Goal: Transaction & Acquisition: Obtain resource

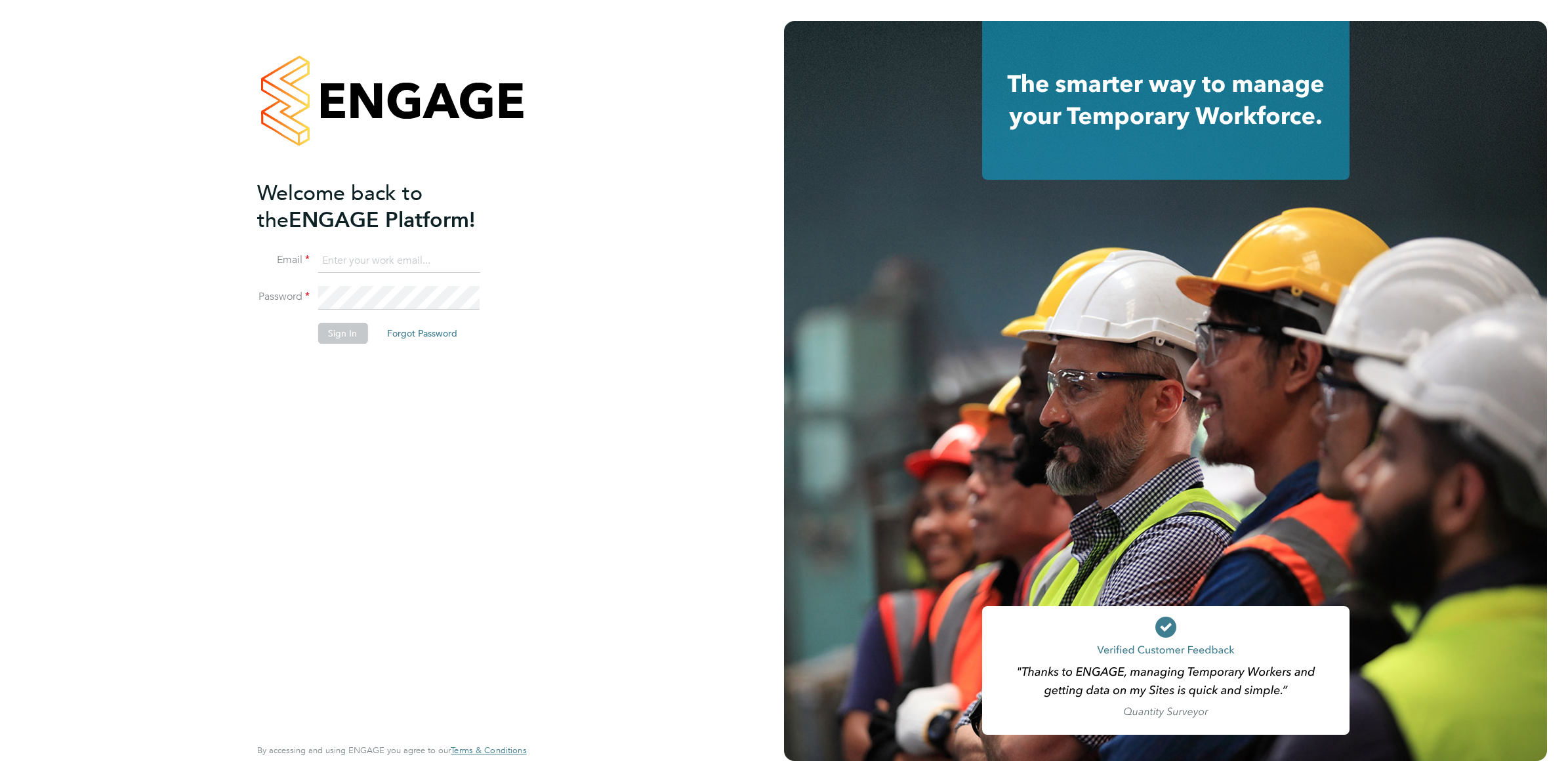
type input "vicki@protechltd.co.uk"
click at [330, 328] on button "Sign In" at bounding box center [342, 333] width 50 height 21
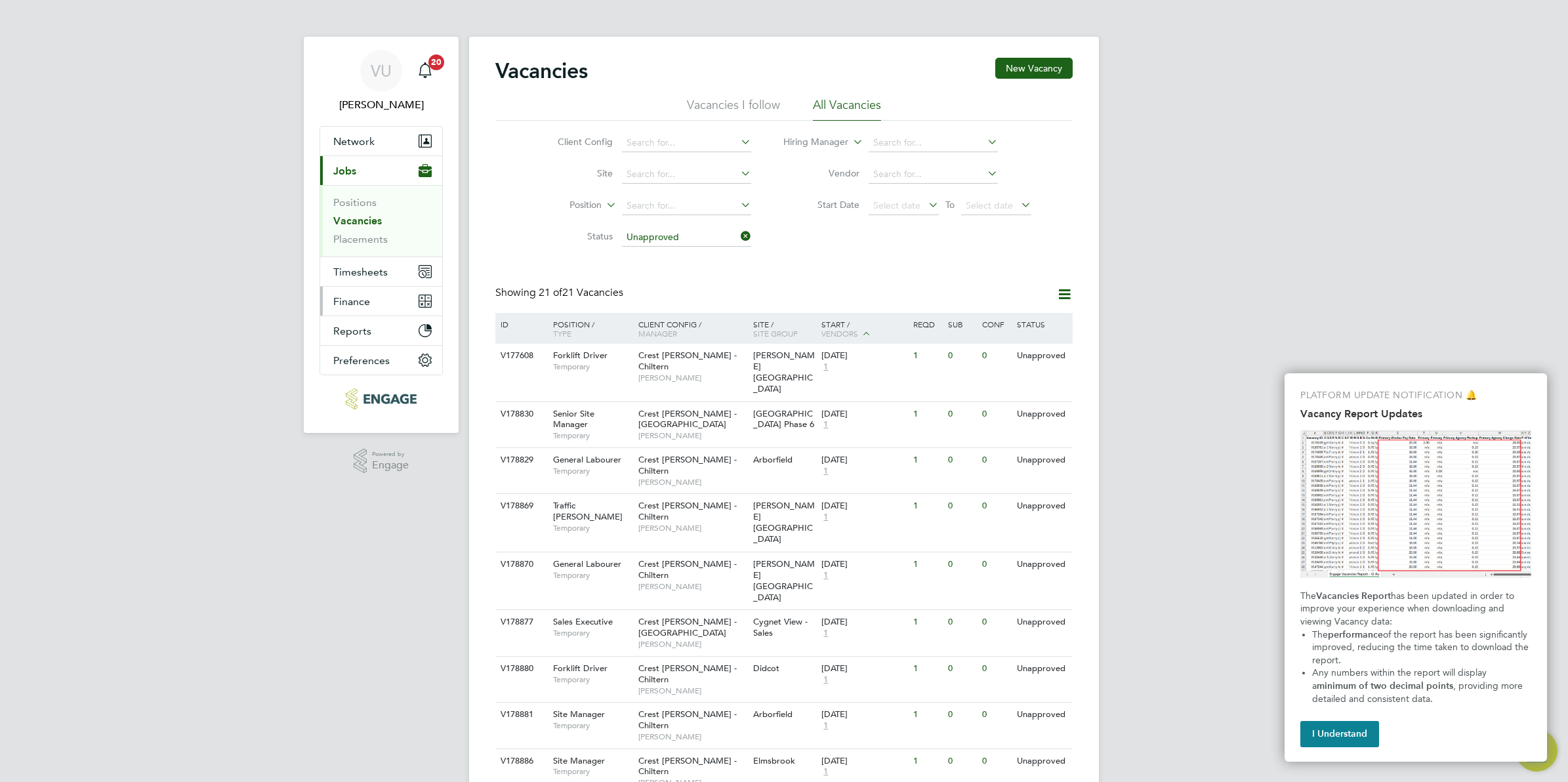
click at [354, 302] on span "Finance" at bounding box center [352, 301] width 37 height 12
click at [372, 261] on link "Invoices & Credit Notes" at bounding box center [374, 268] width 82 height 26
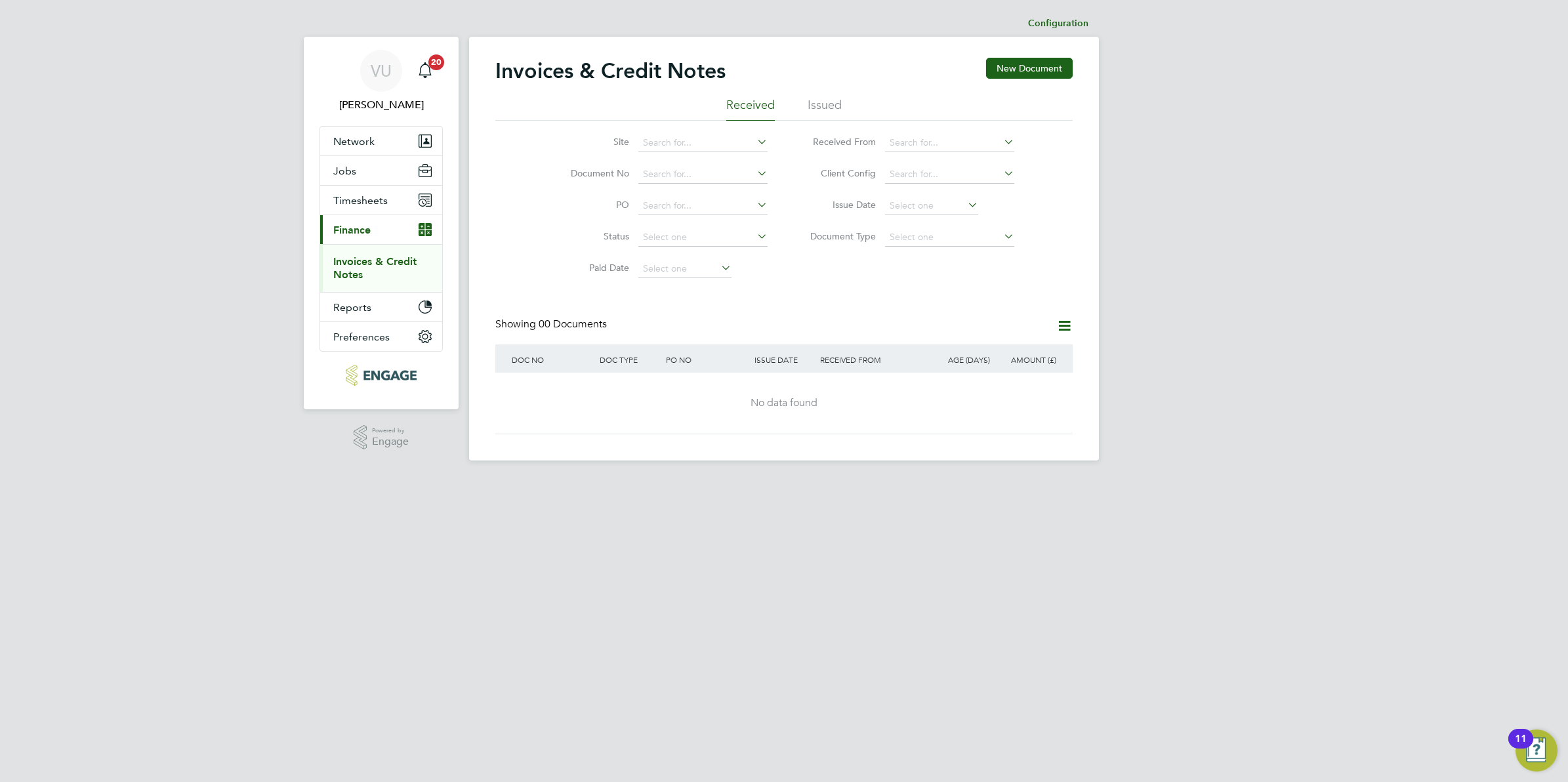
click at [837, 102] on li "Issued" at bounding box center [824, 108] width 34 height 24
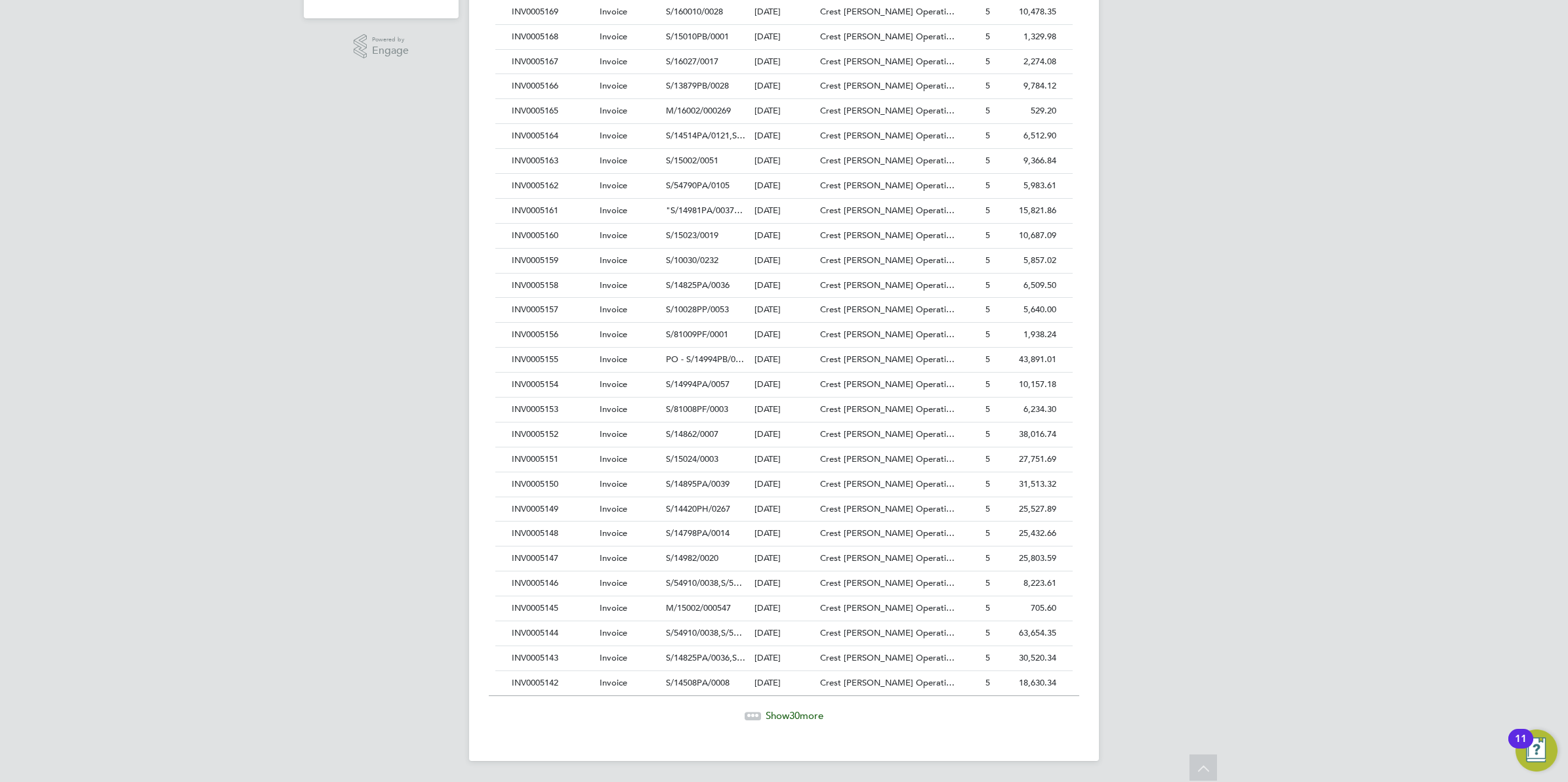
click at [769, 714] on span "Show 30 more" at bounding box center [794, 715] width 58 height 12
click at [803, 719] on span "Show 30 more" at bounding box center [794, 715] width 58 height 12
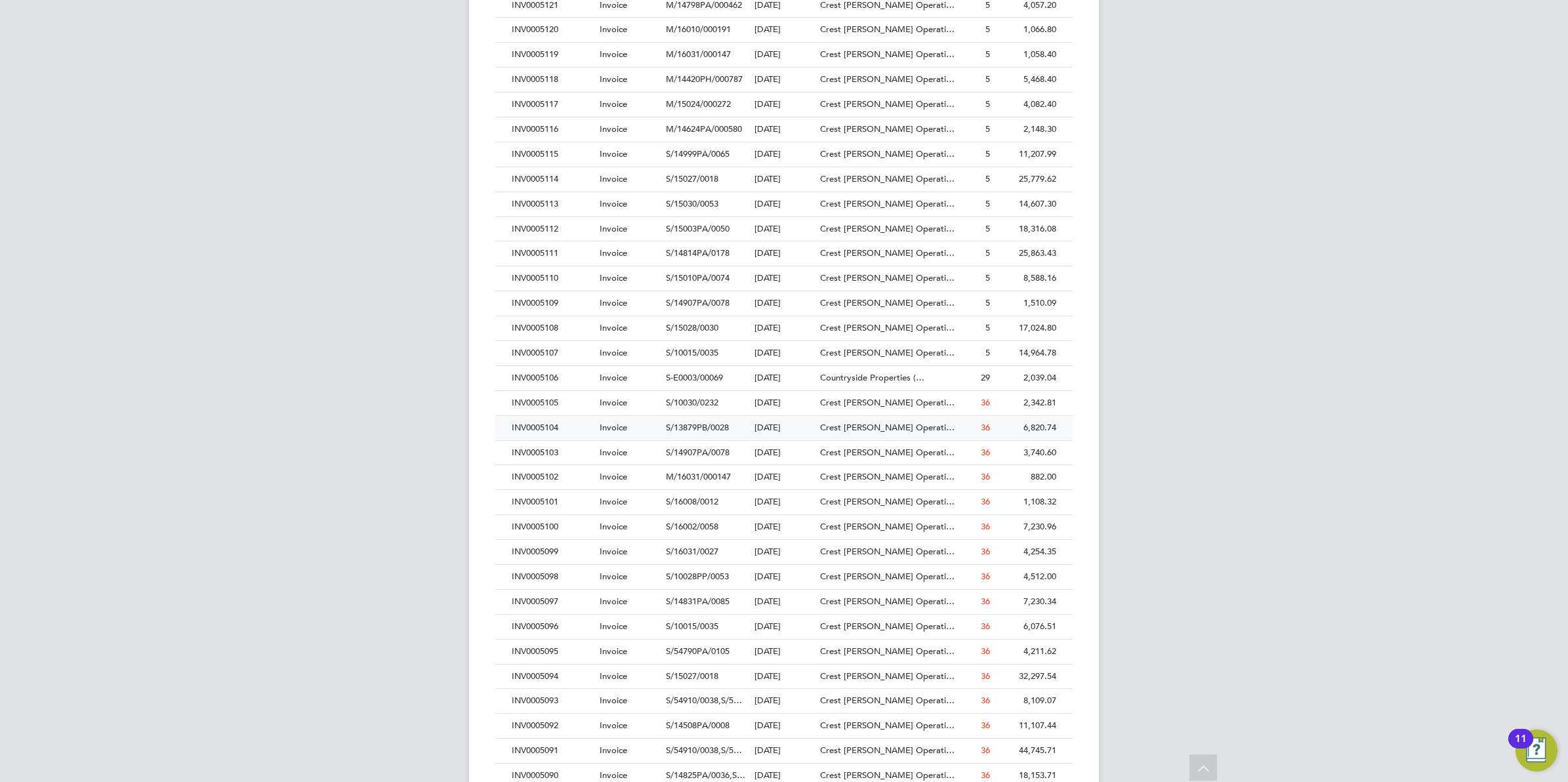
click at [552, 437] on div "INV0005104" at bounding box center [552, 428] width 88 height 24
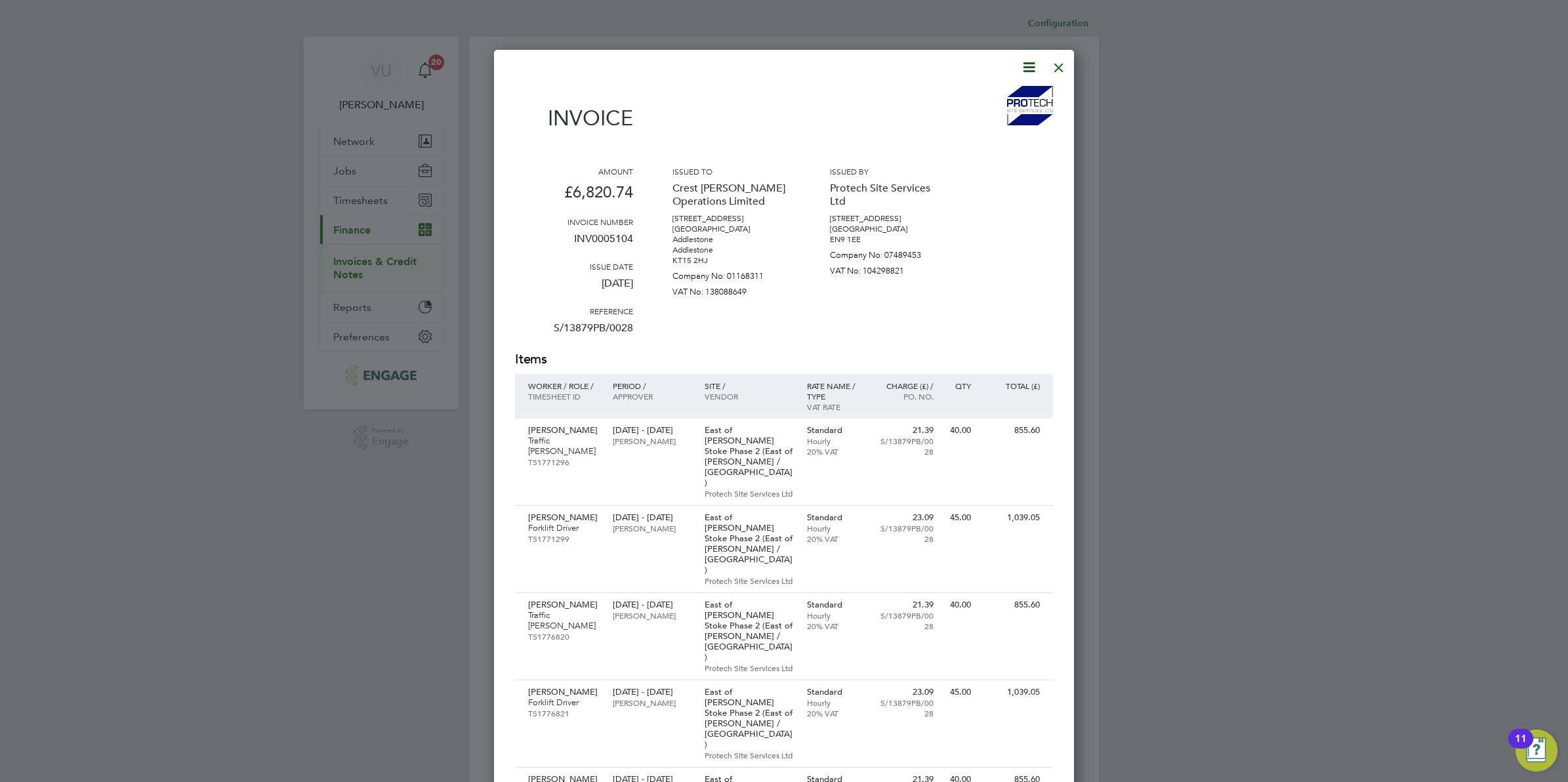
click at [1030, 63] on icon at bounding box center [1029, 66] width 16 height 16
drag, startPoint x: 1009, startPoint y: 95, endPoint x: 1001, endPoint y: 110, distance: 17.0
click at [1008, 95] on li "Download Invoice" at bounding box center [988, 98] width 91 height 18
